Goal: Task Accomplishment & Management: Complete application form

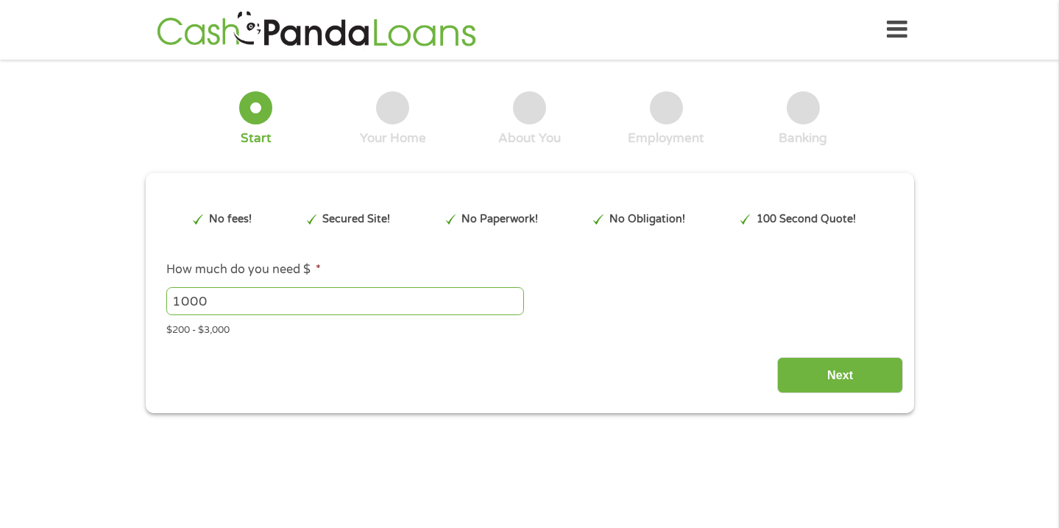
scroll to position [4, 0]
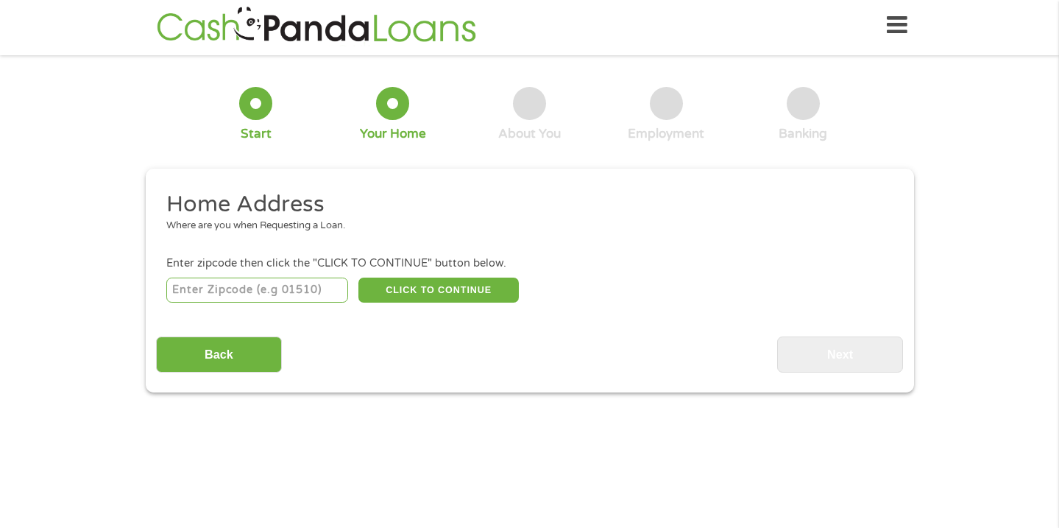
click at [316, 298] on input "number" at bounding box center [257, 289] width 182 height 25
type input "07021"
click at [475, 294] on button "CLICK TO CONTINUE" at bounding box center [438, 289] width 160 height 25
type input "07021"
type input "Essex Fells"
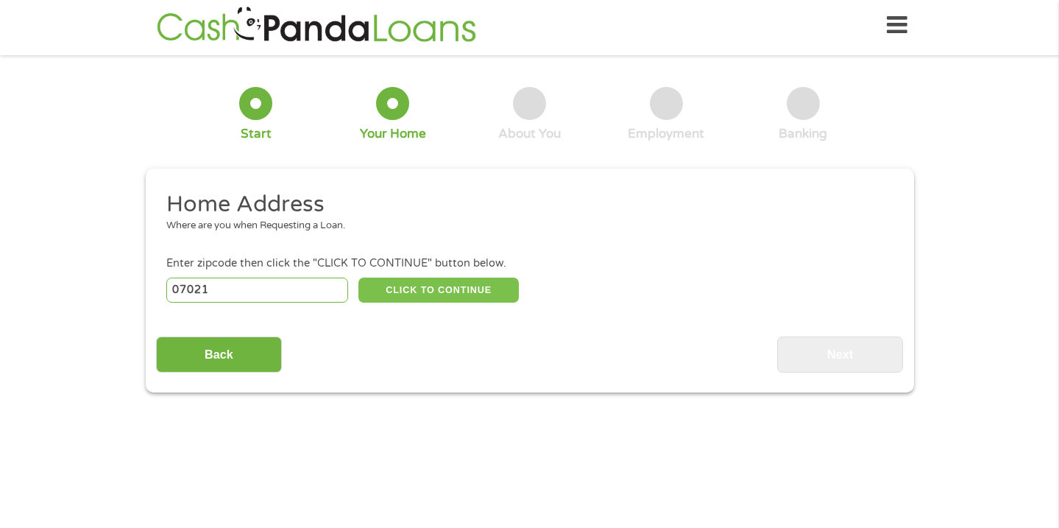
select select "[US_STATE]"
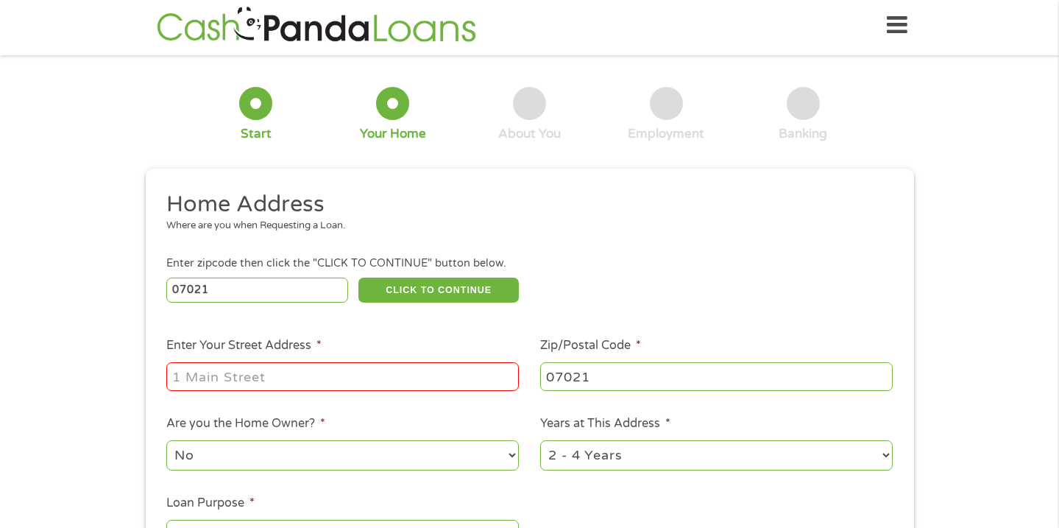
click at [430, 387] on input "Enter Your Street Address *" at bounding box center [342, 376] width 352 height 28
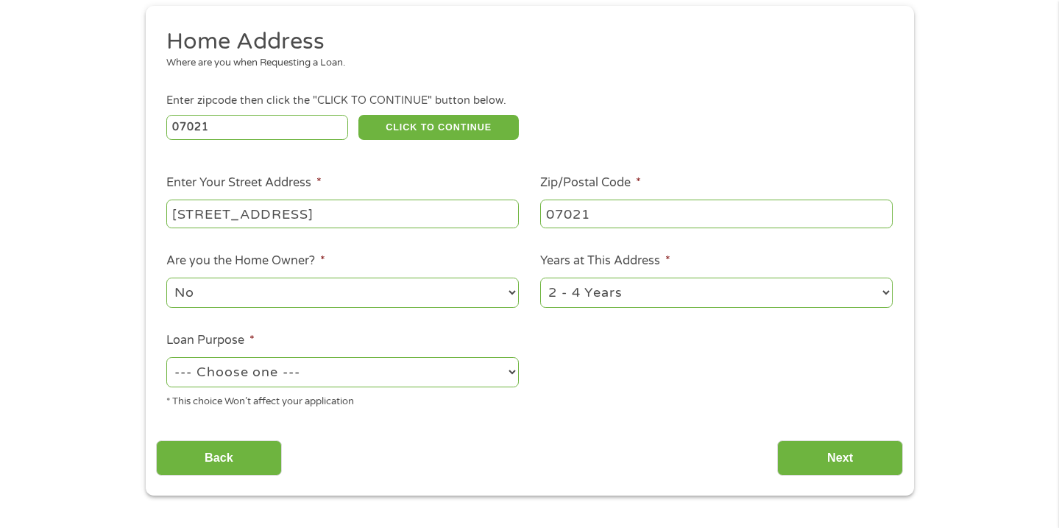
scroll to position [185, 0]
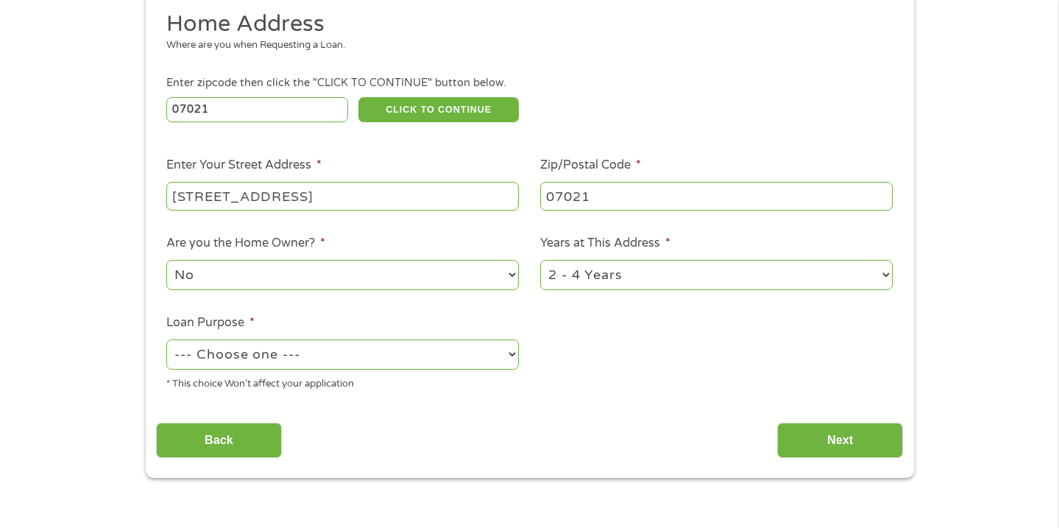
type input "[STREET_ADDRESS]"
click at [591, 283] on select "1 Year or less 1 - 2 Years 2 - 4 Years Over 4 Years" at bounding box center [716, 275] width 352 height 30
select select "60months"
click at [445, 347] on select "--- Choose one --- Pay Bills Debt Consolidation Home Improvement Major Purchase…" at bounding box center [342, 354] width 352 height 30
select select "shorttermcash"
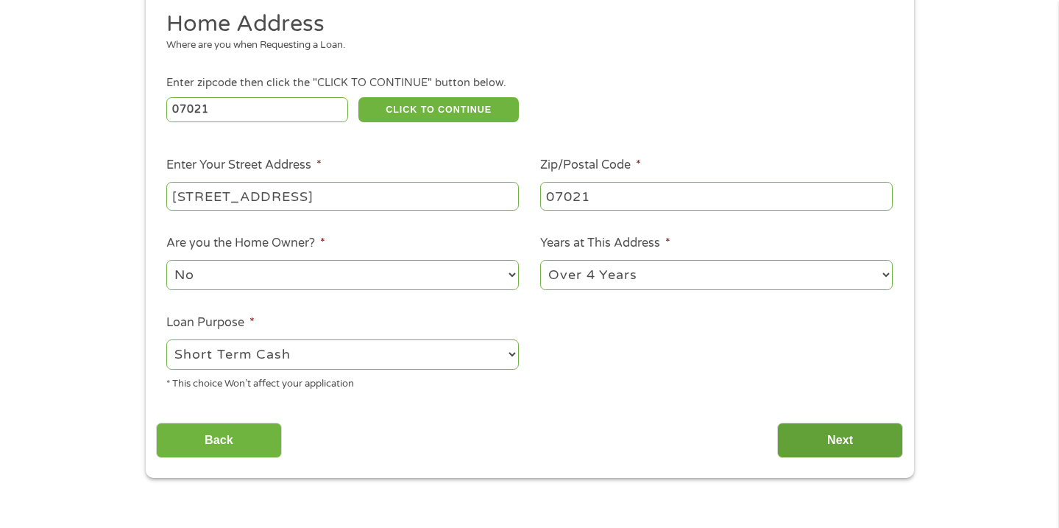
click at [820, 453] on input "Next" at bounding box center [840, 440] width 126 height 36
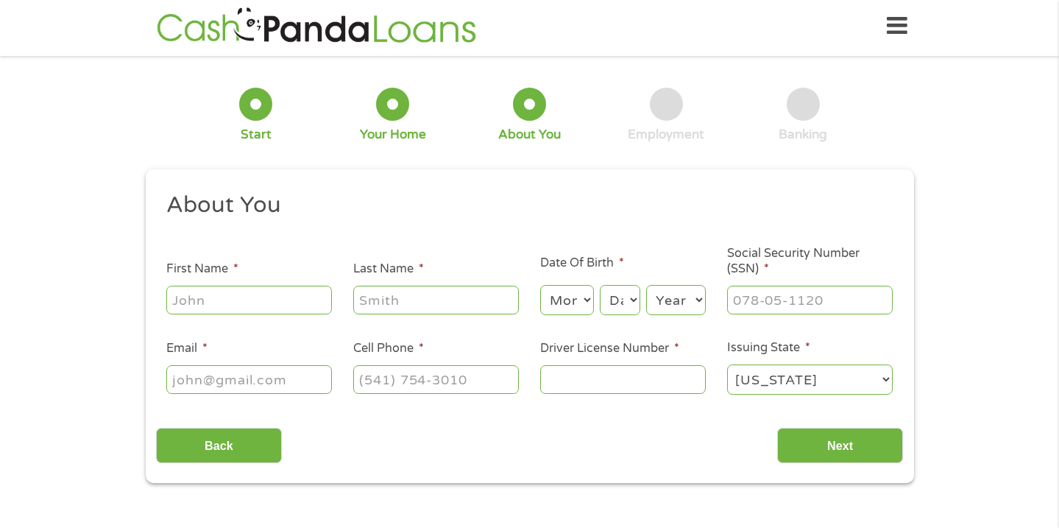
scroll to position [0, 0]
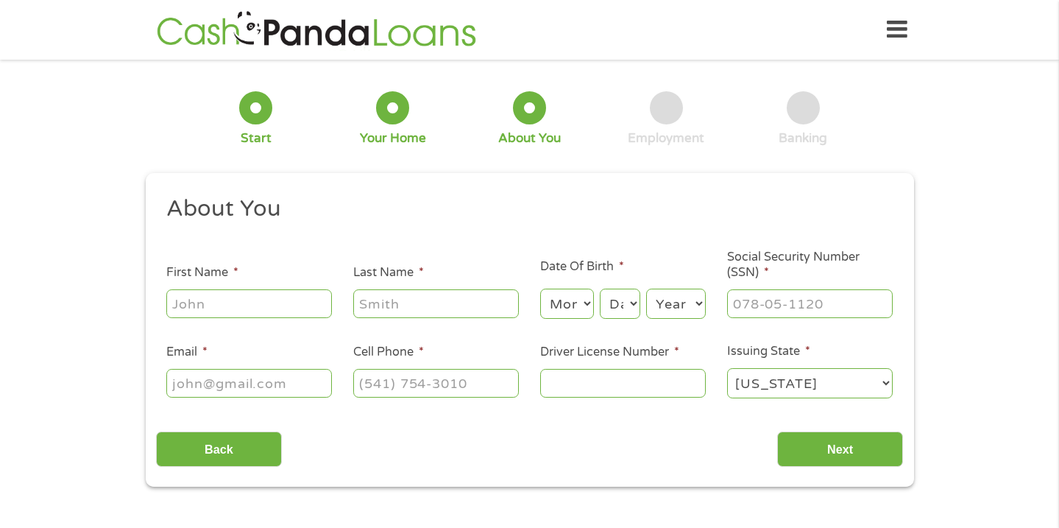
click at [254, 303] on input "First Name *" at bounding box center [249, 303] width 166 height 28
type input "[PERSON_NAME]"
click at [397, 297] on input "Last Name *" at bounding box center [436, 303] width 166 height 28
type input "[PERSON_NAME]"
click at [557, 298] on select "Month 1 2 3 4 5 6 7 8 9 10 11 12" at bounding box center [567, 303] width 54 height 30
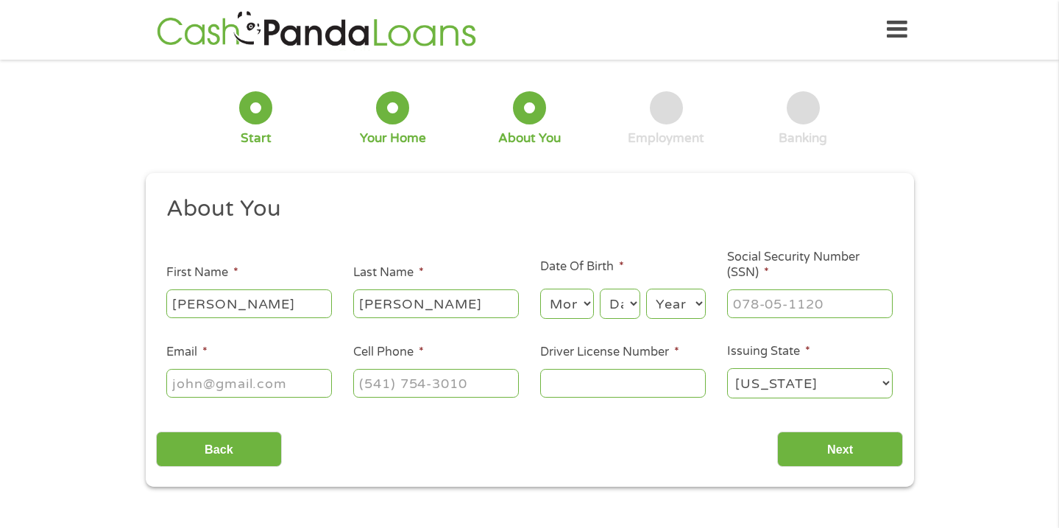
select select "12"
click at [623, 314] on select "Day 1 2 3 4 5 6 7 8 9 10 11 12 13 14 15 16 17 18 19 20 21 22 23 24 25 26 27 28 …" at bounding box center [620, 303] width 40 height 30
select select "29"
click at [681, 313] on select "Year [DATE] 2006 2005 2004 2003 2002 2001 2000 1999 1998 1997 1996 1995 1994 19…" at bounding box center [676, 303] width 60 height 30
select select "1996"
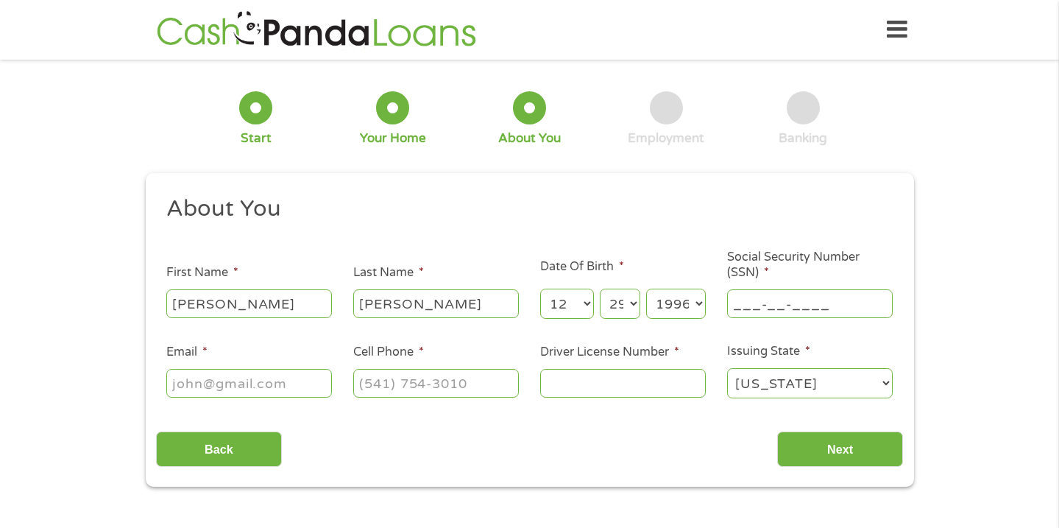
click at [746, 298] on input "___-__-____" at bounding box center [810, 303] width 166 height 28
type input "145-02-1424"
click at [186, 380] on input "Email *" at bounding box center [249, 383] width 166 height 28
type input "j"
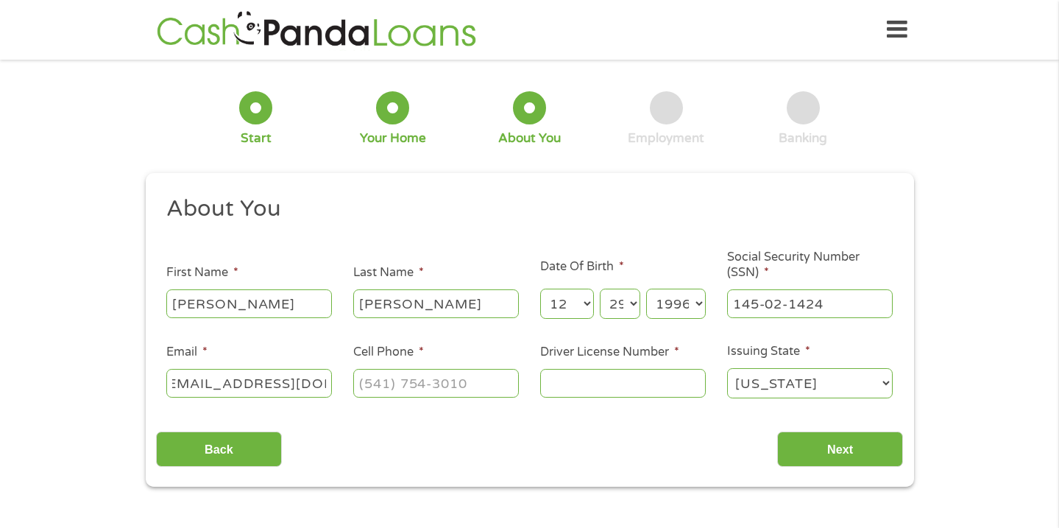
type input "[EMAIL_ADDRESS][DOMAIN_NAME]"
click at [369, 390] on input "(___) ___-____" at bounding box center [436, 383] width 166 height 28
type input "[PHONE_NUMBER]"
click at [580, 384] on input "Driver License Number *" at bounding box center [623, 383] width 166 height 28
